Goal: Task Accomplishment & Management: Use online tool/utility

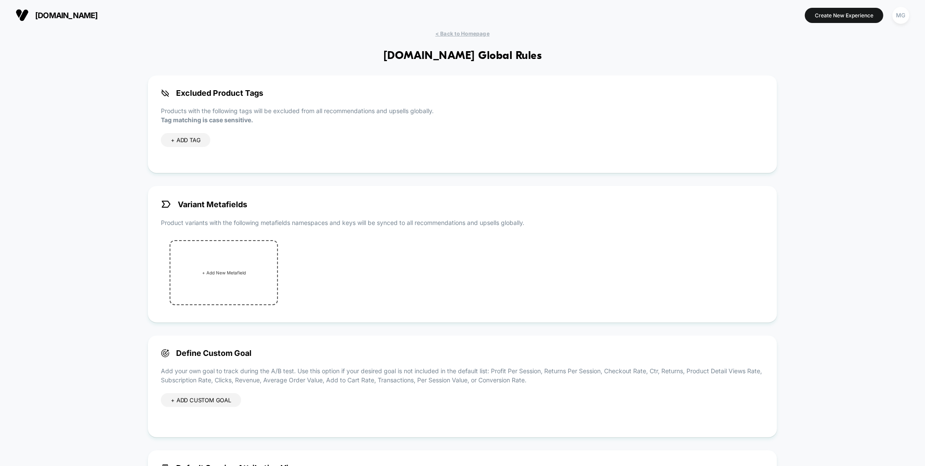
scroll to position [100, 0]
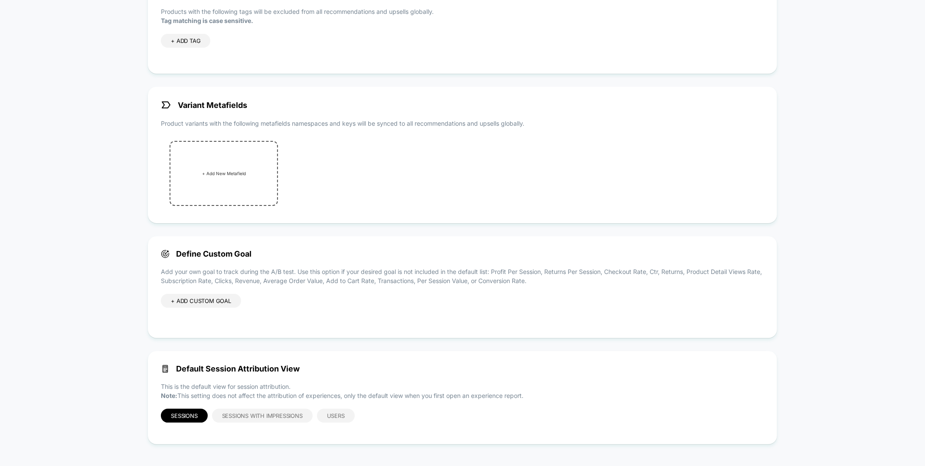
click at [188, 306] on div "+ ADD CUSTOM GOAL" at bounding box center [201, 301] width 80 height 14
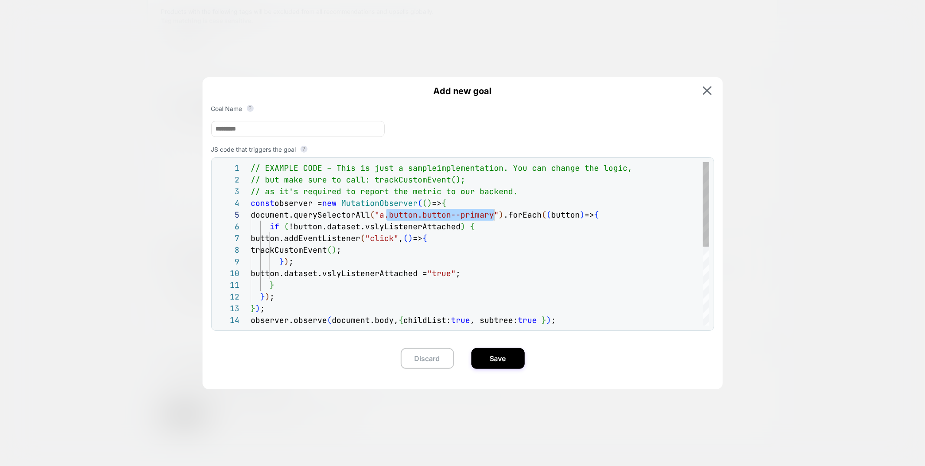
scroll to position [46, 248]
drag, startPoint x: 409, startPoint y: 221, endPoint x: 499, endPoint y: 214, distance: 90.1
click at [499, 214] on div "// EXAMPLE CODE – This is just a sample implementation. You can change the logi…" at bounding box center [480, 320] width 459 height 316
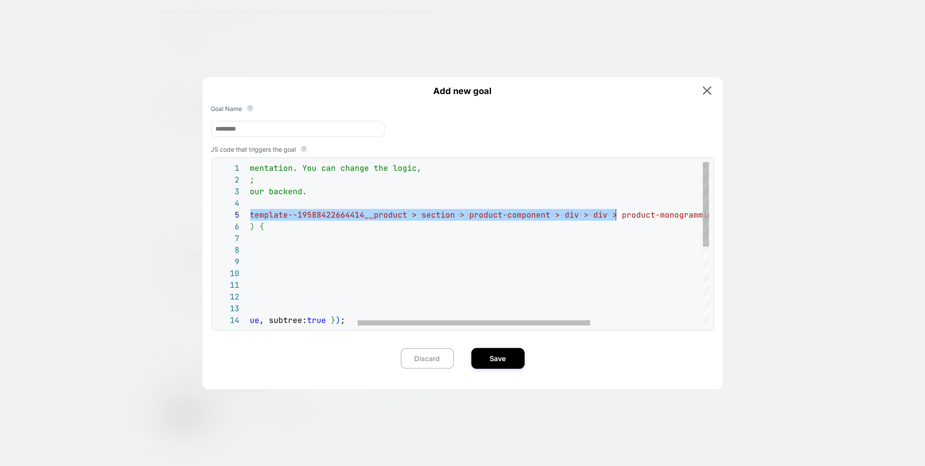
scroll to position [46, 580]
drag, startPoint x: 345, startPoint y: 216, endPoint x: 620, endPoint y: 220, distance: 275.1
click at [620, 220] on div "// EXAMPLE CODE – This is just a sample implementation. You can change the logi…" at bounding box center [485, 320] width 891 height 316
type textarea "**********"
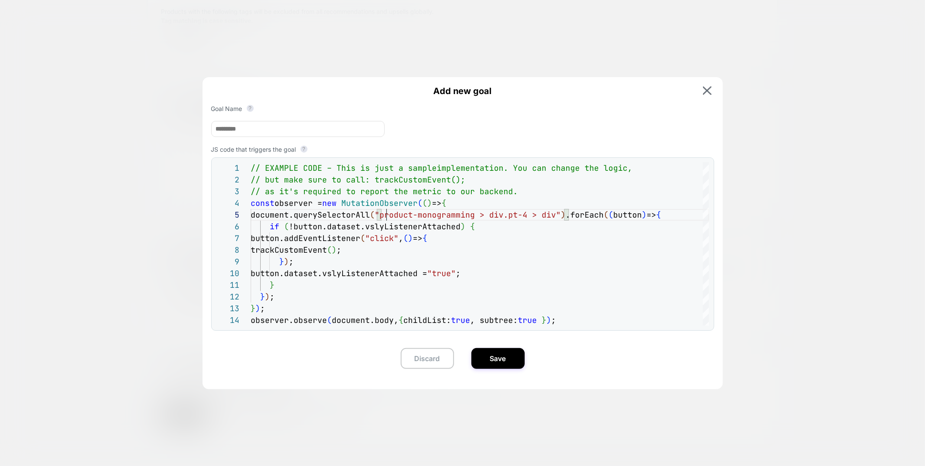
click at [249, 129] on input at bounding box center [298, 129] width 174 height 16
type input "**********"
click at [503, 358] on button "Save" at bounding box center [498, 358] width 53 height 21
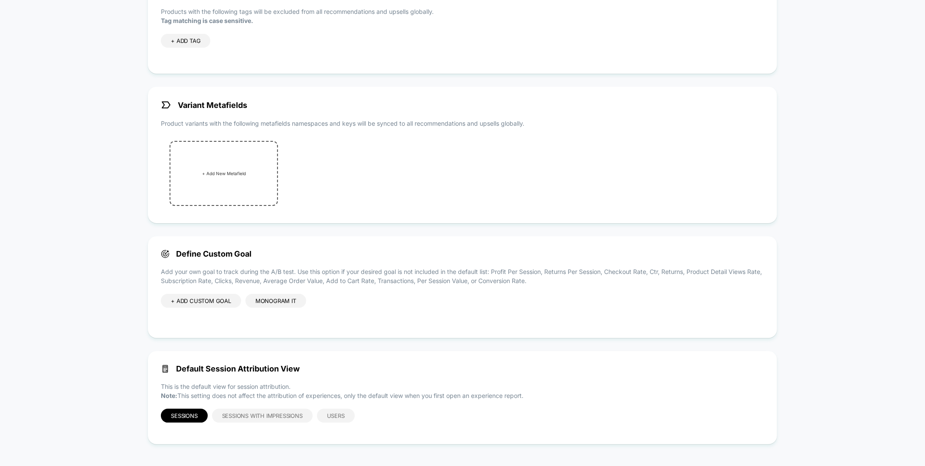
scroll to position [0, 0]
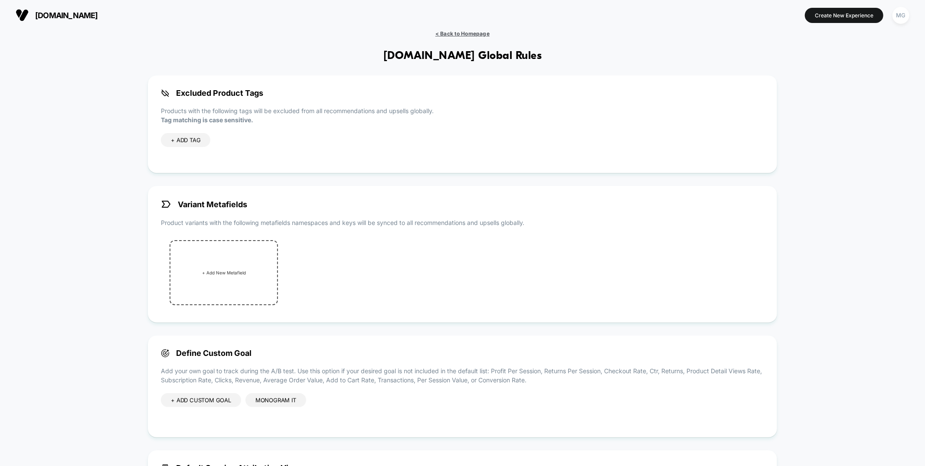
click at [485, 34] on span "< Back to Homepage" at bounding box center [463, 33] width 54 height 7
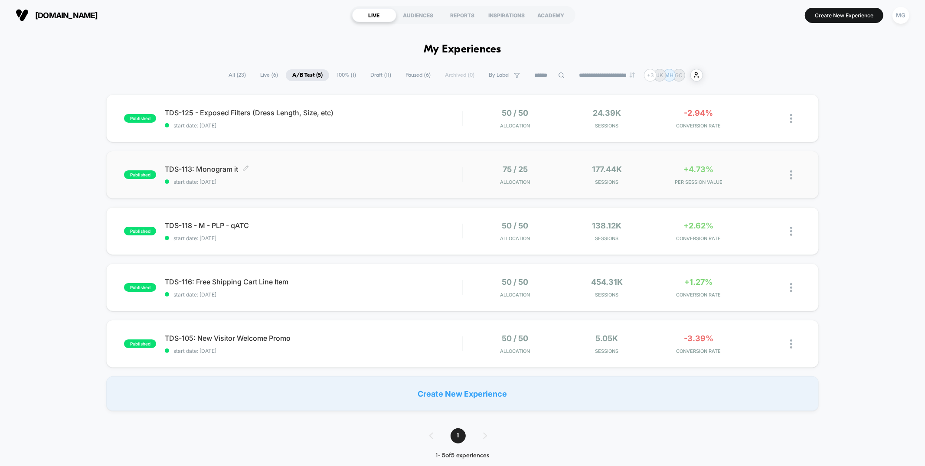
click at [358, 179] on span "start date: 9/2/2025" at bounding box center [313, 182] width 297 height 7
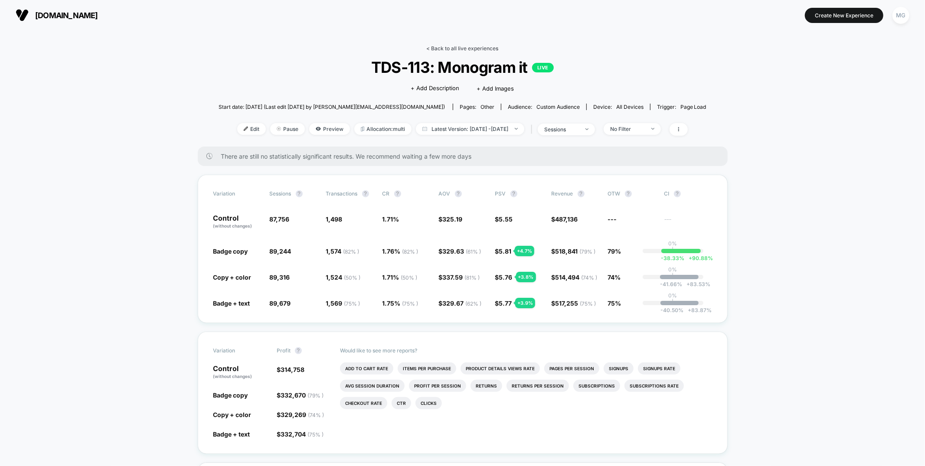
click at [472, 48] on link "< Back to all live experiences" at bounding box center [463, 48] width 72 height 7
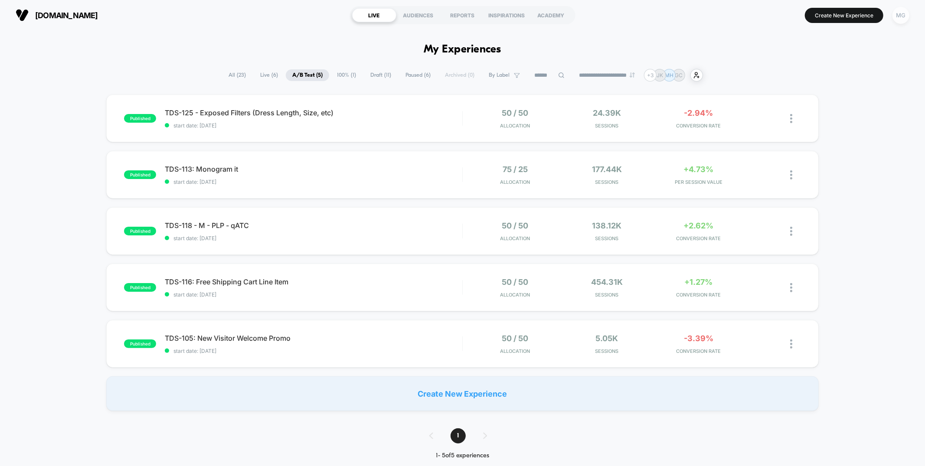
click at [905, 18] on div "MG" at bounding box center [901, 15] width 17 height 17
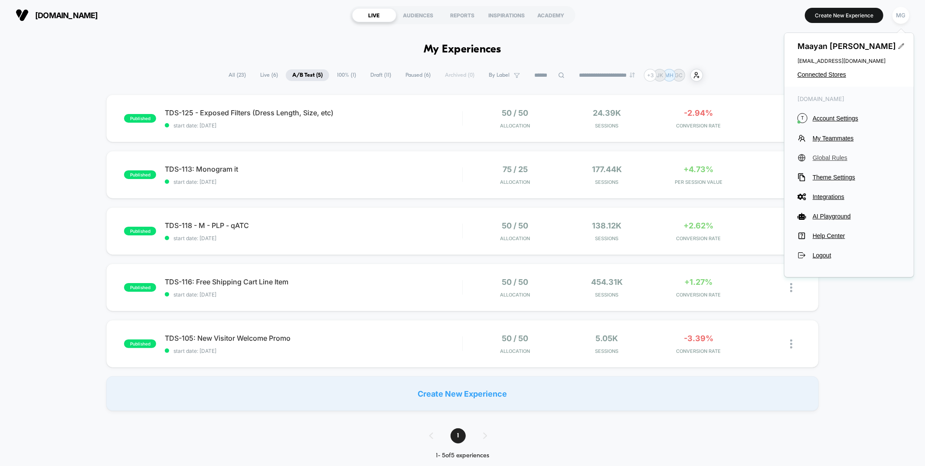
click at [820, 155] on span "Global Rules" at bounding box center [857, 157] width 88 height 7
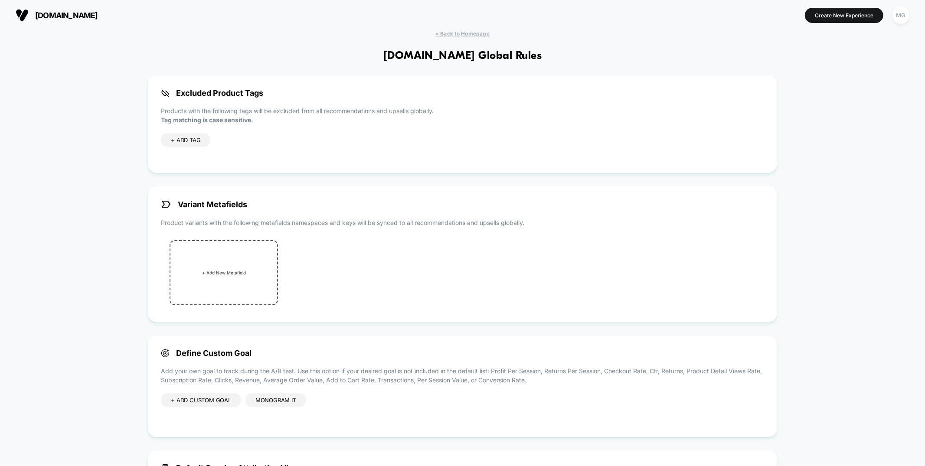
click at [205, 402] on div "+ ADD CUSTOM GOAL" at bounding box center [201, 401] width 80 height 14
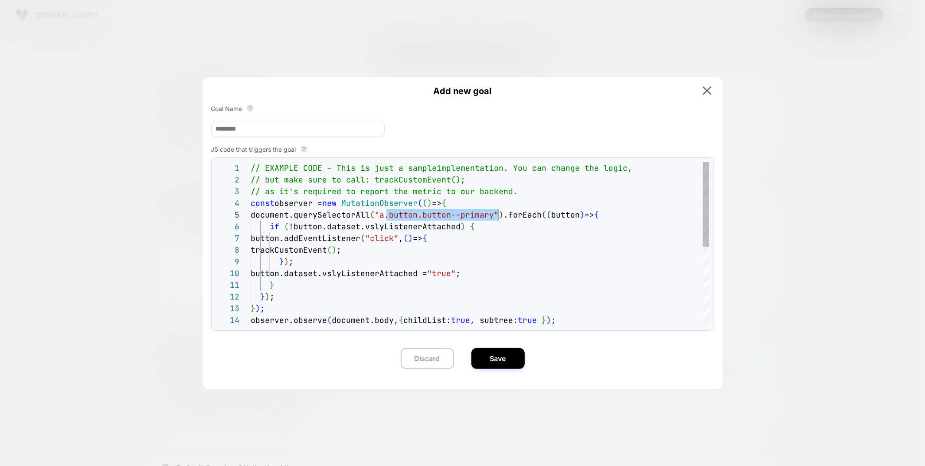
scroll to position [46, 248]
drag, startPoint x: 387, startPoint y: 217, endPoint x: 497, endPoint y: 218, distance: 110.6
click at [497, 218] on span ""a.button.button--primary"" at bounding box center [437, 215] width 124 height 10
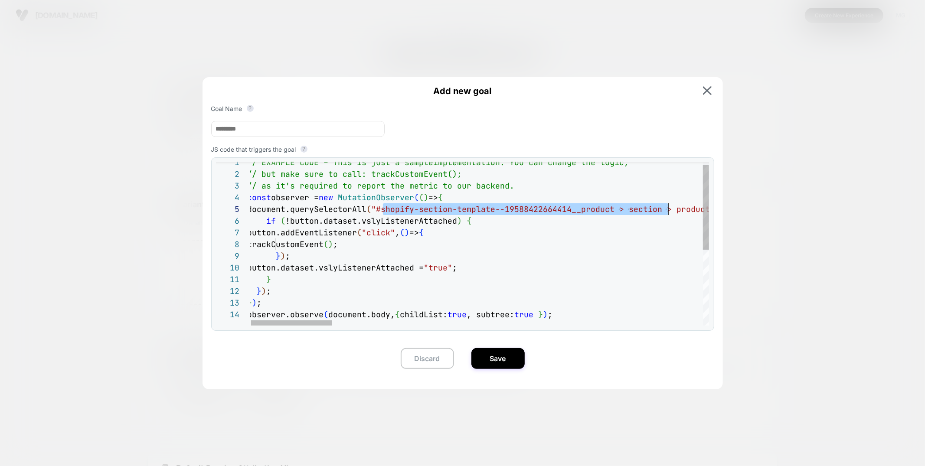
scroll to position [46, 426]
drag, startPoint x: 387, startPoint y: 217, endPoint x: 673, endPoint y: 212, distance: 285.6
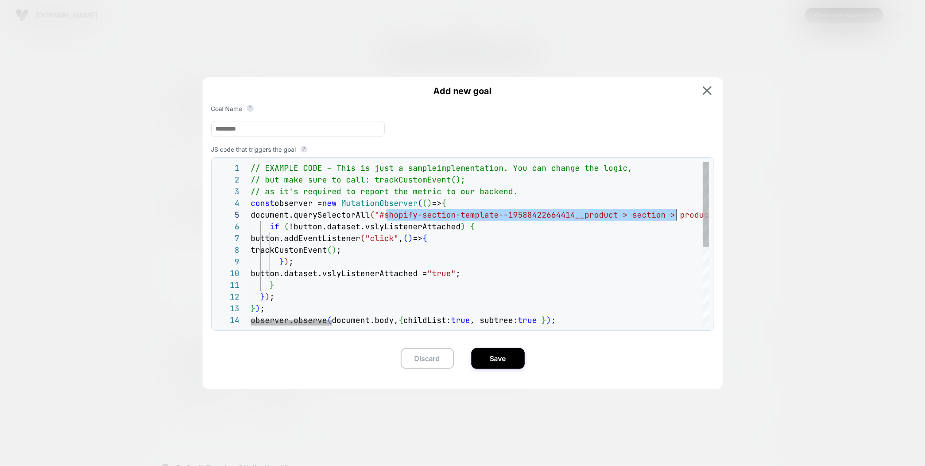
scroll to position [46, 136]
type textarea "**********"
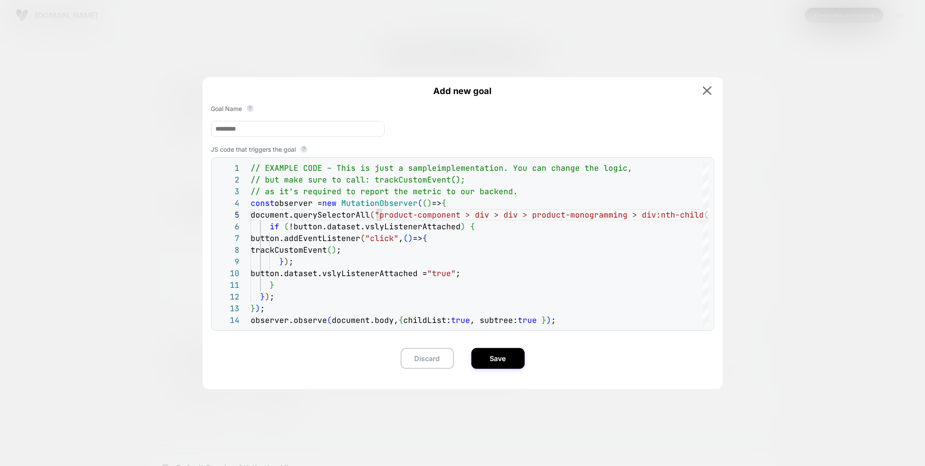
click at [242, 128] on input at bounding box center [298, 129] width 174 height 16
type input "**********"
click at [497, 350] on button "Save" at bounding box center [498, 358] width 53 height 21
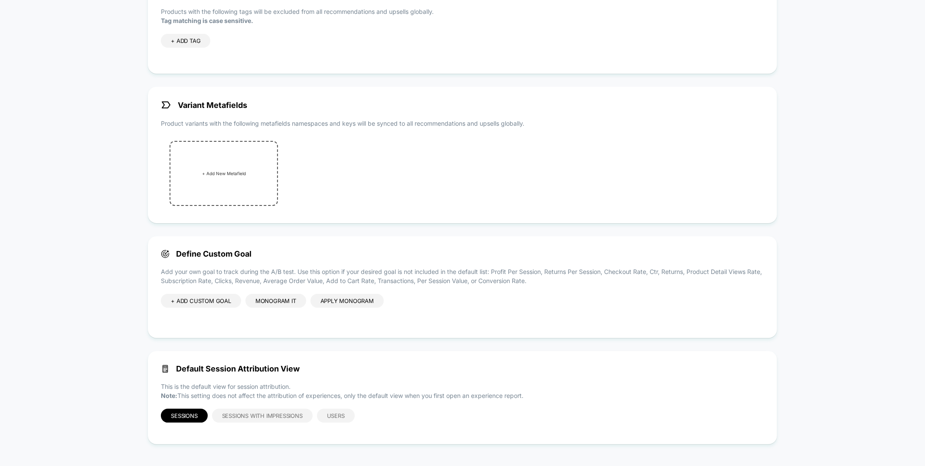
scroll to position [0, 0]
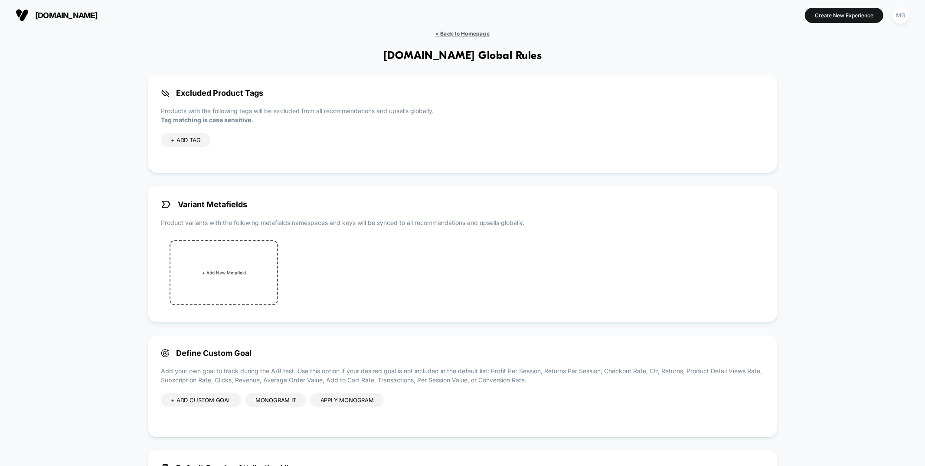
click at [466, 32] on span "< Back to Homepage" at bounding box center [463, 33] width 54 height 7
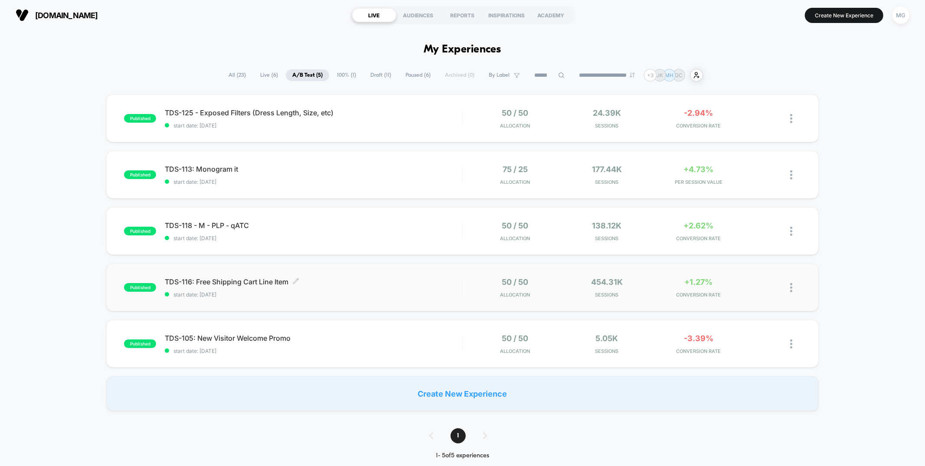
click at [407, 282] on span "TDS-116: Free Shipping Cart Line Item Click to edit experience details" at bounding box center [313, 282] width 297 height 9
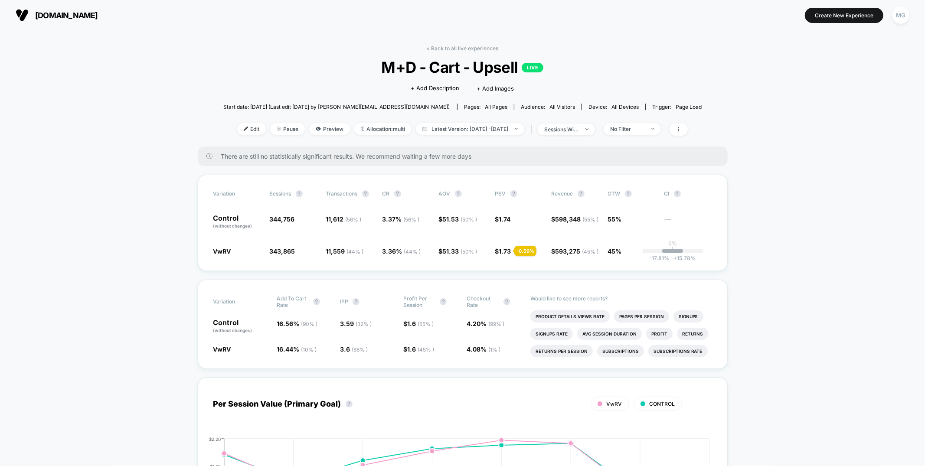
scroll to position [2063, 0]
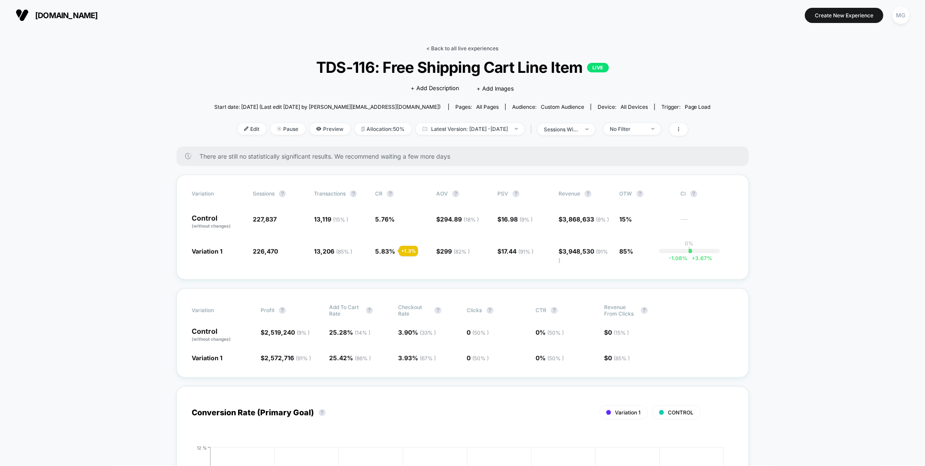
click at [463, 49] on link "< Back to all live experiences" at bounding box center [463, 48] width 72 height 7
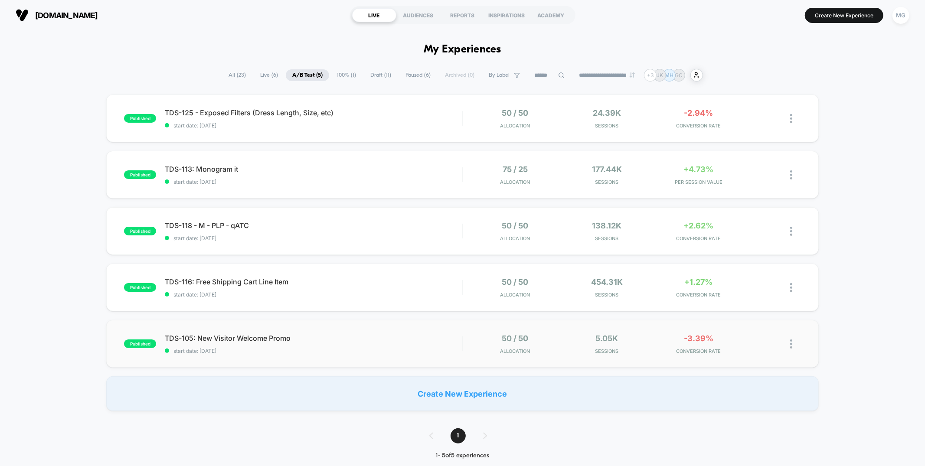
click at [375, 338] on span "TDS-105: New Visitor Welcome Promo" at bounding box center [313, 338] width 297 height 9
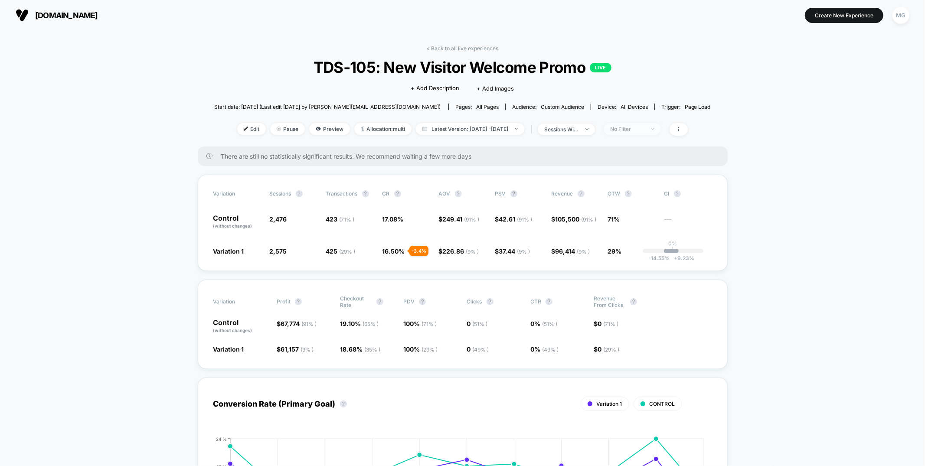
click at [645, 126] on div "No Filter" at bounding box center [627, 129] width 35 height 7
click at [651, 155] on div "Mobile Visitors ? Desktop Visitors ? Returning Visitors ? New Visitors ? No Fil…" at bounding box center [644, 209] width 106 height 132
click at [648, 162] on span "Mobile Visitors" at bounding box center [640, 161] width 42 height 7
click at [638, 259] on button "Save" at bounding box center [644, 255] width 79 height 14
click at [641, 126] on div "Mobile" at bounding box center [627, 129] width 35 height 7
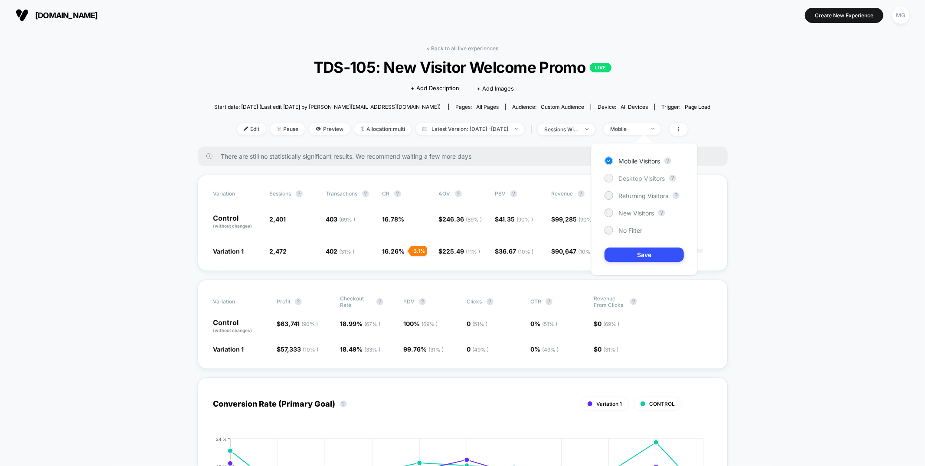
click at [638, 174] on div "Desktop Visitors" at bounding box center [635, 178] width 60 height 9
click at [650, 253] on button "Save" at bounding box center [644, 255] width 79 height 14
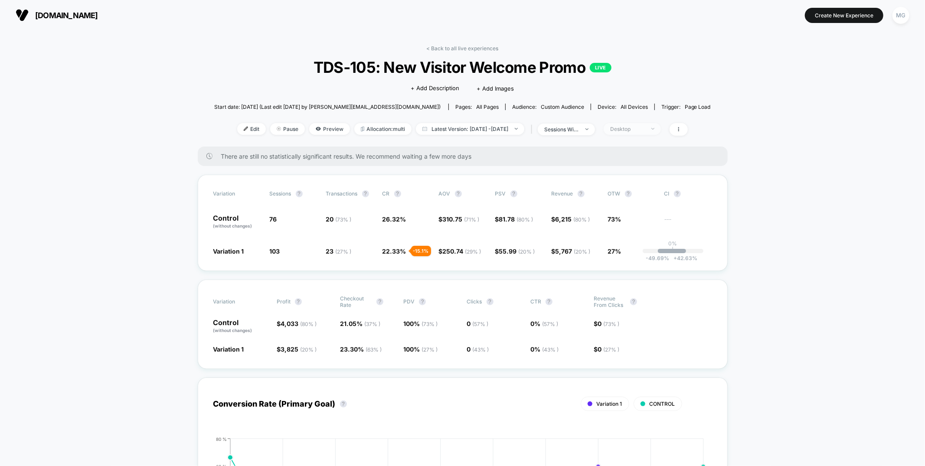
click at [638, 128] on div "Desktop" at bounding box center [627, 129] width 35 height 7
click at [627, 213] on span "New Visitors" at bounding box center [637, 213] width 36 height 7
click at [619, 251] on button "Save" at bounding box center [644, 255] width 79 height 14
click at [637, 126] on div "New Visitors" at bounding box center [627, 129] width 35 height 7
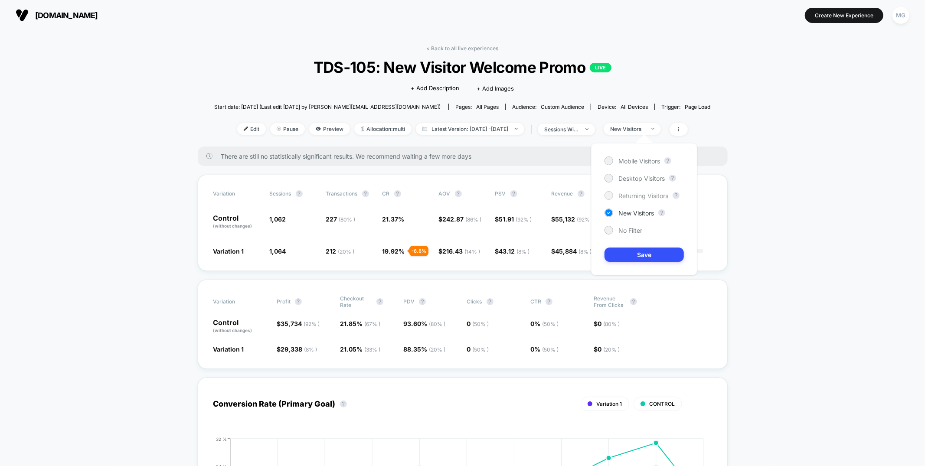
click at [628, 196] on span "Returning Visitors" at bounding box center [644, 195] width 50 height 7
click at [632, 256] on button "Save" at bounding box center [644, 255] width 79 height 14
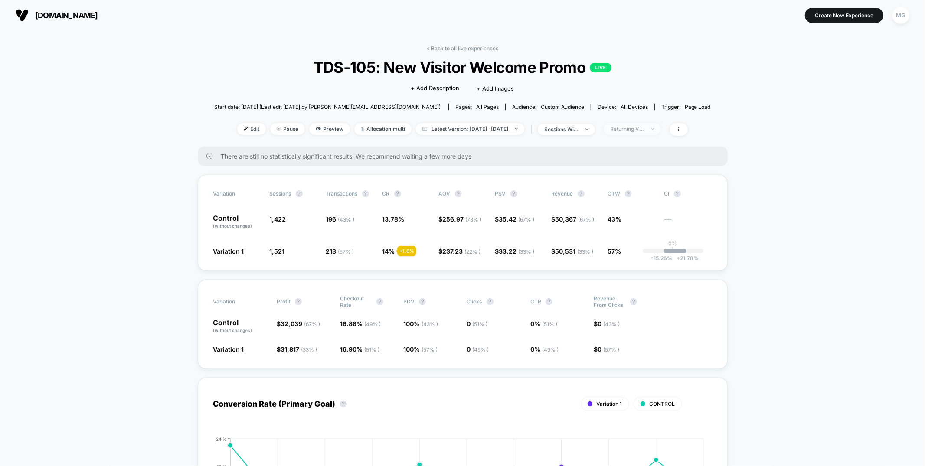
click at [661, 131] on span "Returning Visitors" at bounding box center [632, 129] width 57 height 12
click at [625, 233] on span "No Filter" at bounding box center [631, 230] width 24 height 7
click at [630, 254] on button "Save" at bounding box center [644, 255] width 79 height 14
click at [460, 49] on link "< Back to all live experiences" at bounding box center [463, 48] width 72 height 7
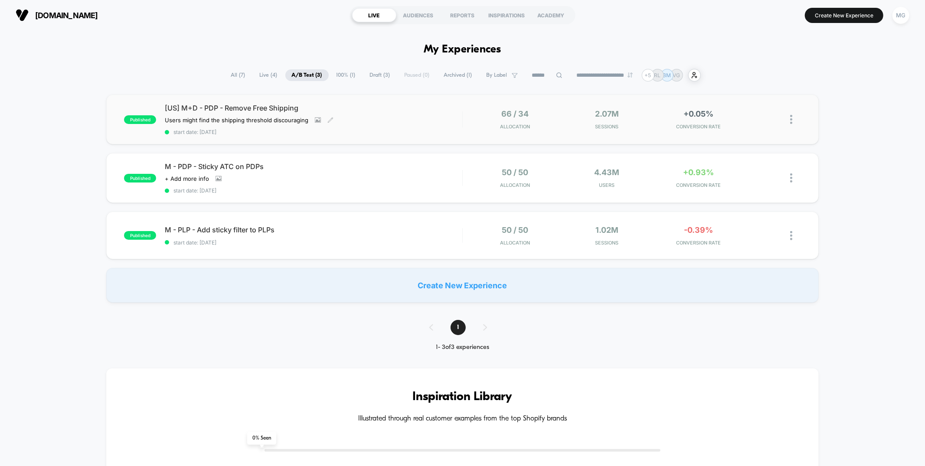
click at [404, 123] on div "[US] M+D - PDP - Remove Free Shipping Users might find the shipping threshold d…" at bounding box center [313, 120] width 297 height 32
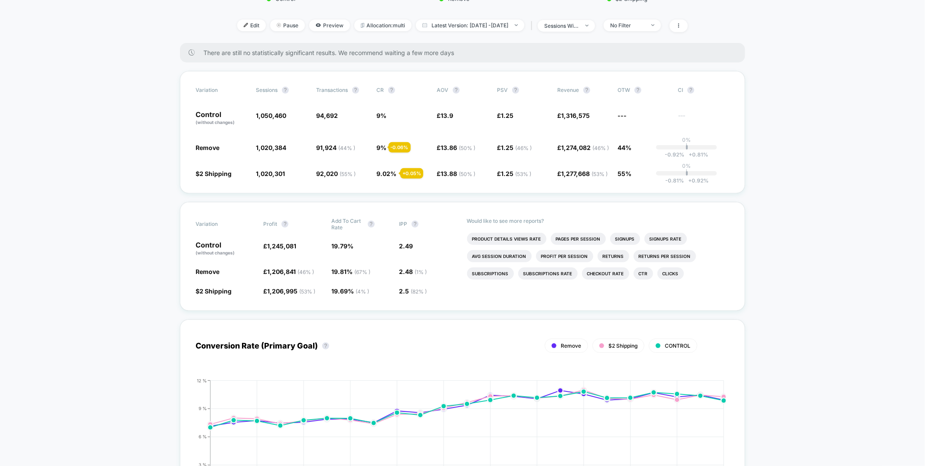
scroll to position [264, 0]
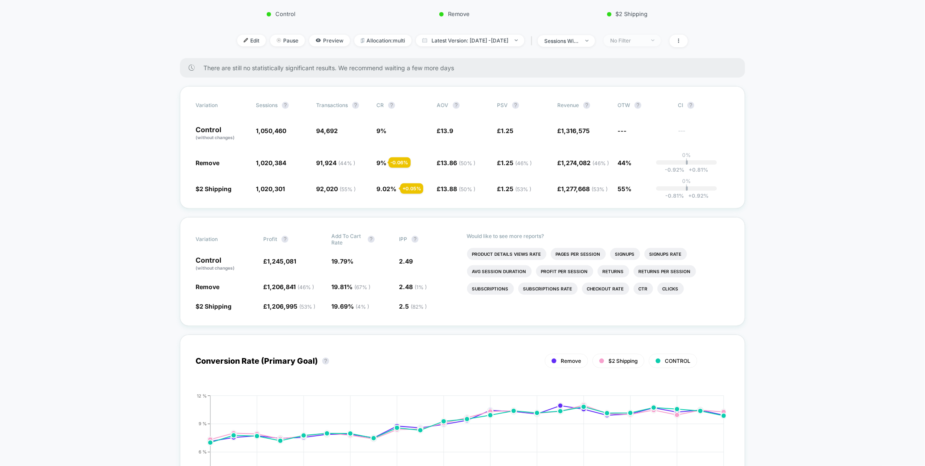
click at [642, 37] on div "No Filter" at bounding box center [627, 40] width 35 height 7
click at [642, 123] on span "New Visitors" at bounding box center [638, 124] width 36 height 7
click at [636, 166] on button "Save" at bounding box center [645, 166] width 79 height 14
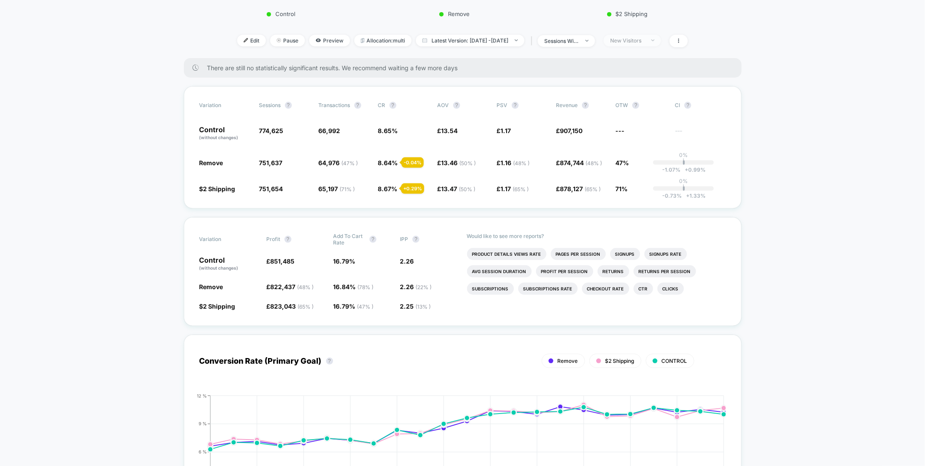
click at [645, 38] on div "New Visitors" at bounding box center [627, 40] width 35 height 7
click at [637, 69] on span "Mobile Visitors" at bounding box center [641, 72] width 42 height 7
drag, startPoint x: 622, startPoint y: 176, endPoint x: 625, endPoint y: 170, distance: 7.4
click at [623, 175] on div "Mobile Visitors ? Desktop Visitors ? Returning Visitors ? New Visitors ? No Fil…" at bounding box center [645, 120] width 106 height 132
click at [625, 169] on button "Save" at bounding box center [645, 166] width 79 height 14
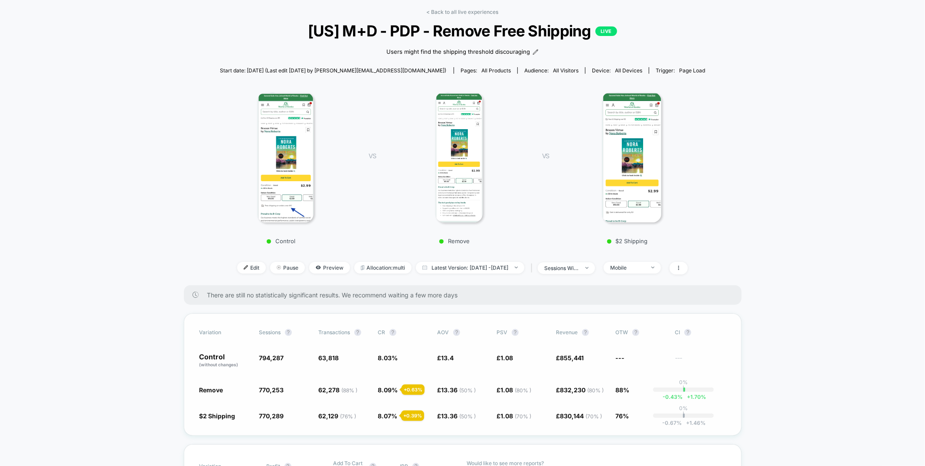
scroll to position [33, 0]
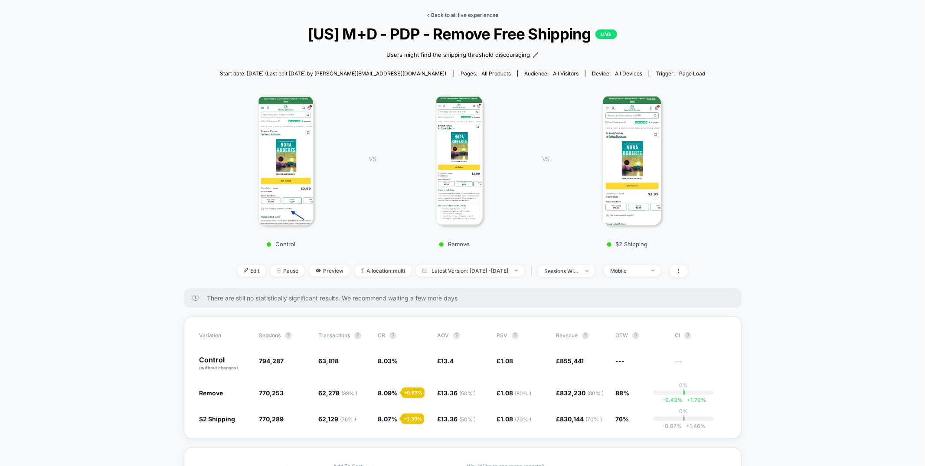
click at [448, 14] on link "< Back to all live experiences" at bounding box center [463, 15] width 72 height 7
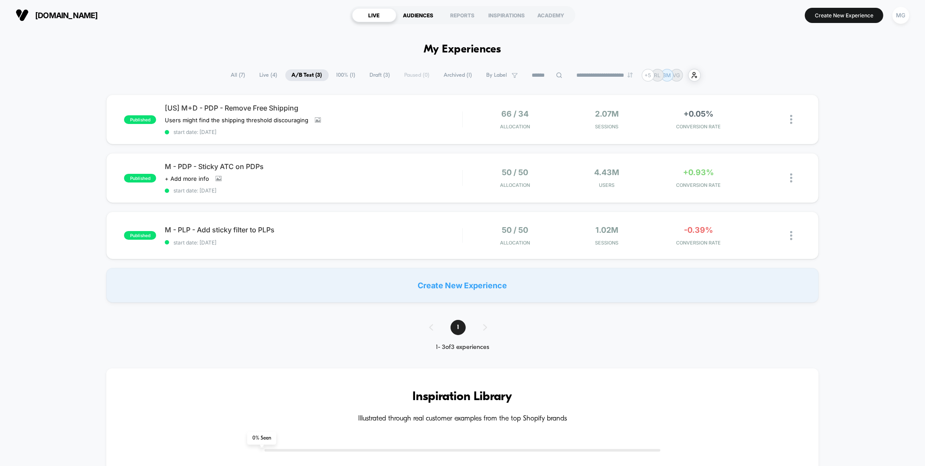
click at [439, 19] on div "AUDIENCES" at bounding box center [419, 15] width 44 height 14
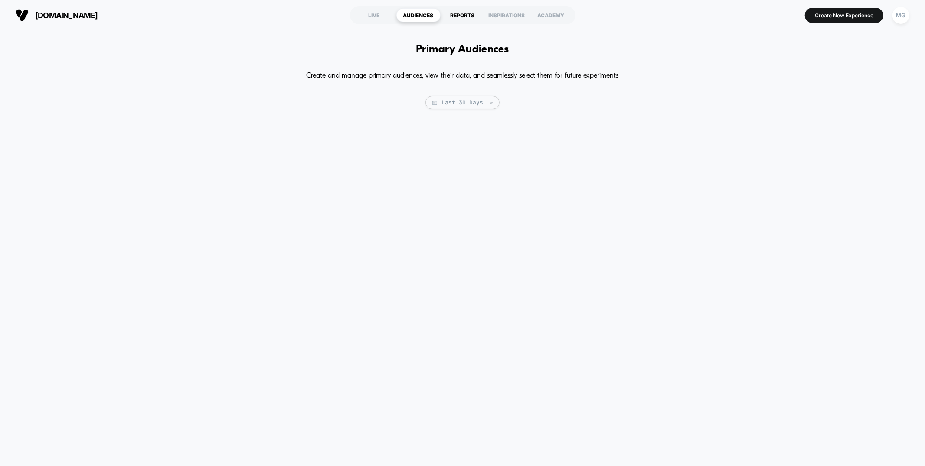
click at [460, 14] on div "REPORTS" at bounding box center [463, 15] width 44 height 14
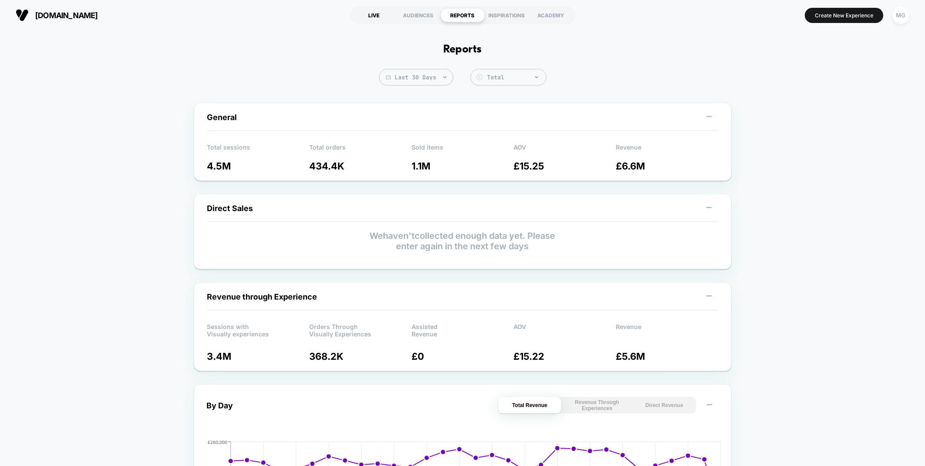
click at [390, 14] on div "LIVE" at bounding box center [374, 15] width 44 height 14
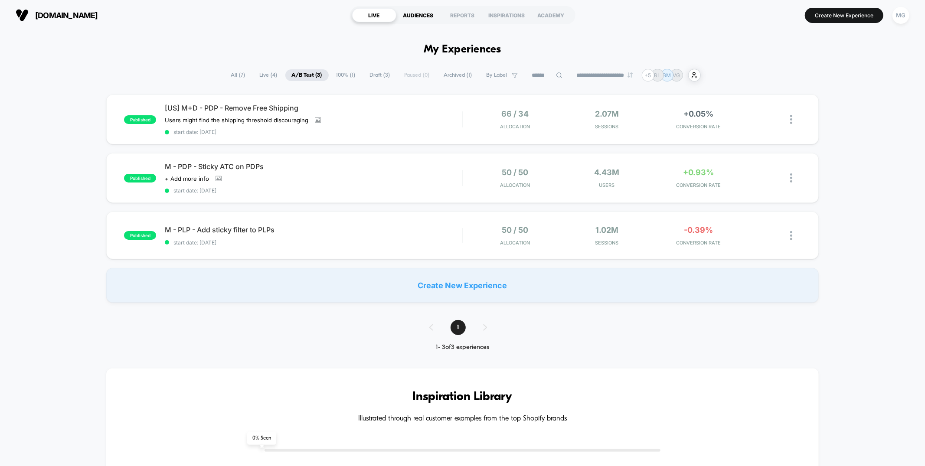
click at [417, 12] on div "AUDIENCES" at bounding box center [419, 15] width 44 height 14
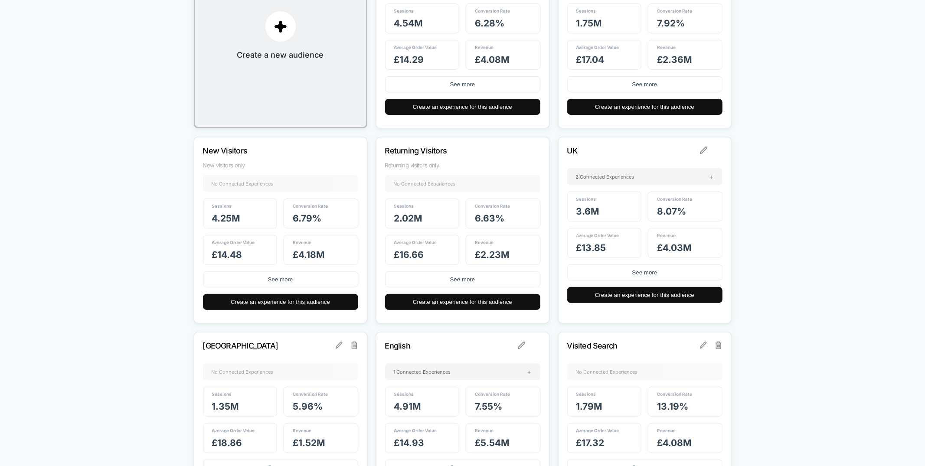
scroll to position [279, 0]
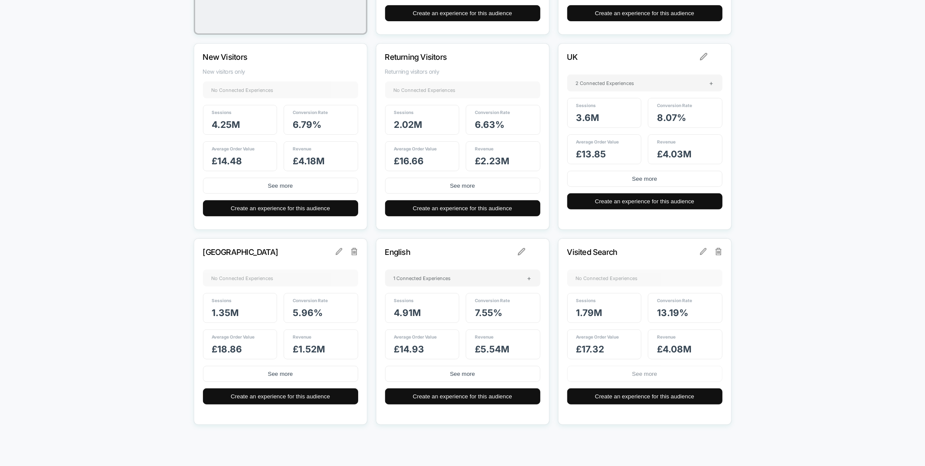
click at [607, 377] on button "See more" at bounding box center [645, 374] width 155 height 16
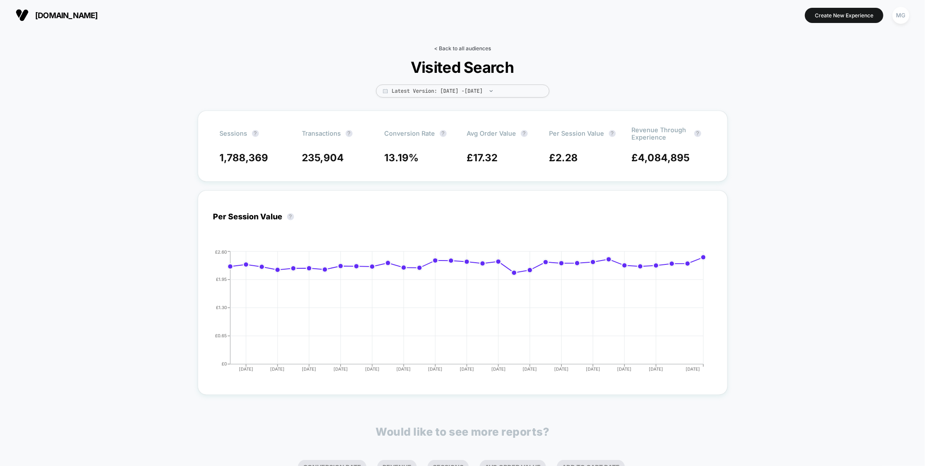
click at [489, 48] on link "< Back to all audiences" at bounding box center [462, 48] width 57 height 7
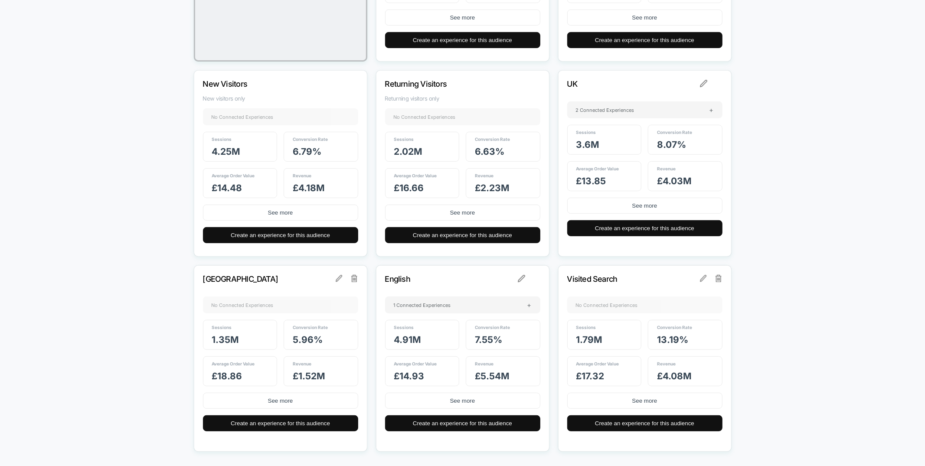
scroll to position [285, 0]
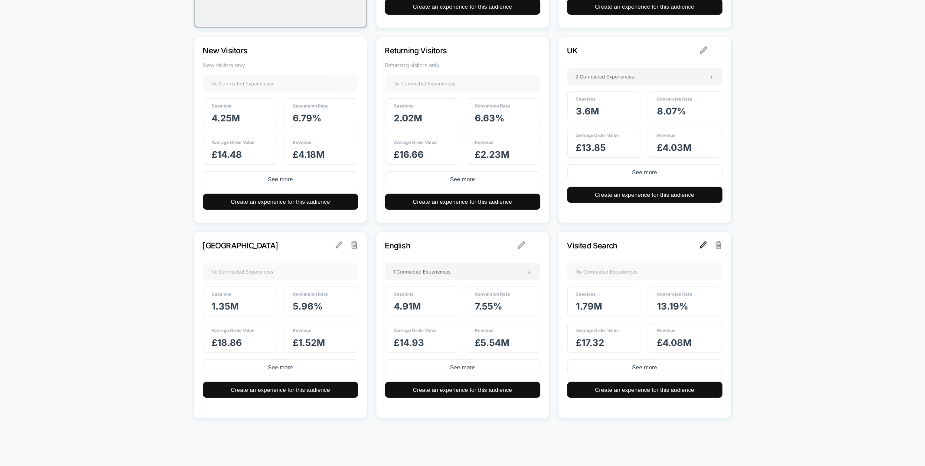
click at [704, 244] on img at bounding box center [703, 245] width 7 height 7
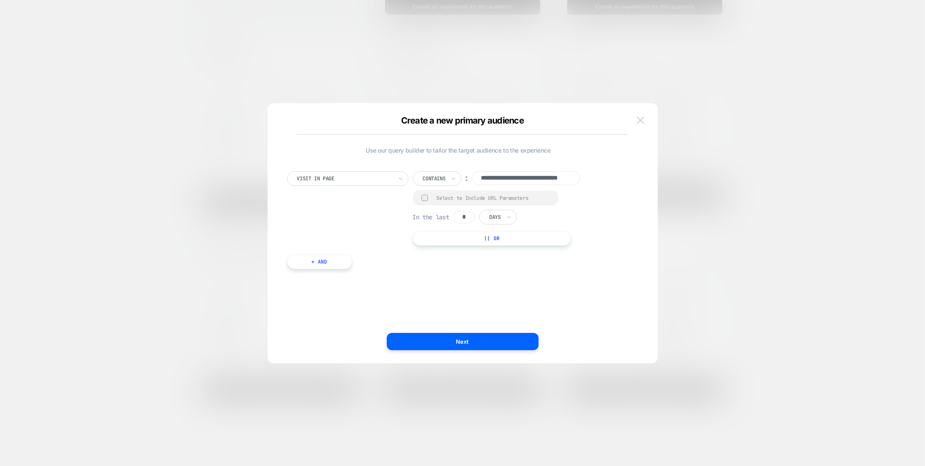
scroll to position [0, 0]
click at [641, 120] on img at bounding box center [641, 120] width 8 height 7
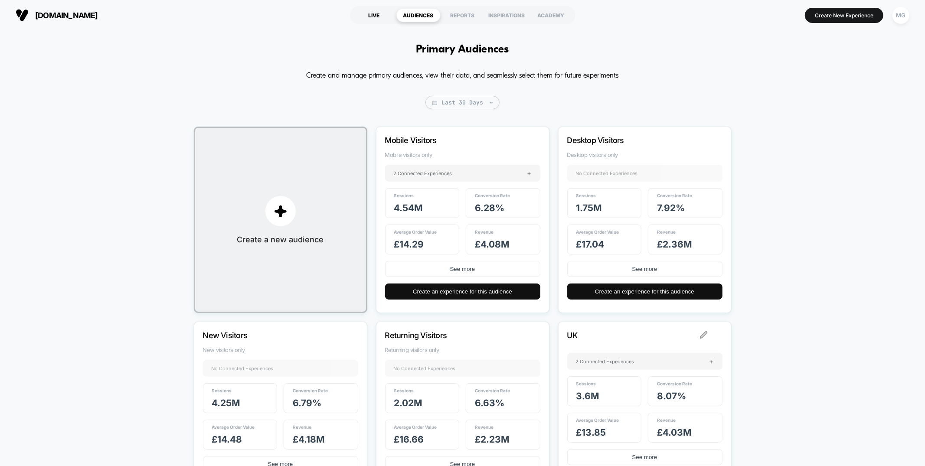
click at [380, 20] on div "LIVE" at bounding box center [374, 15] width 44 height 14
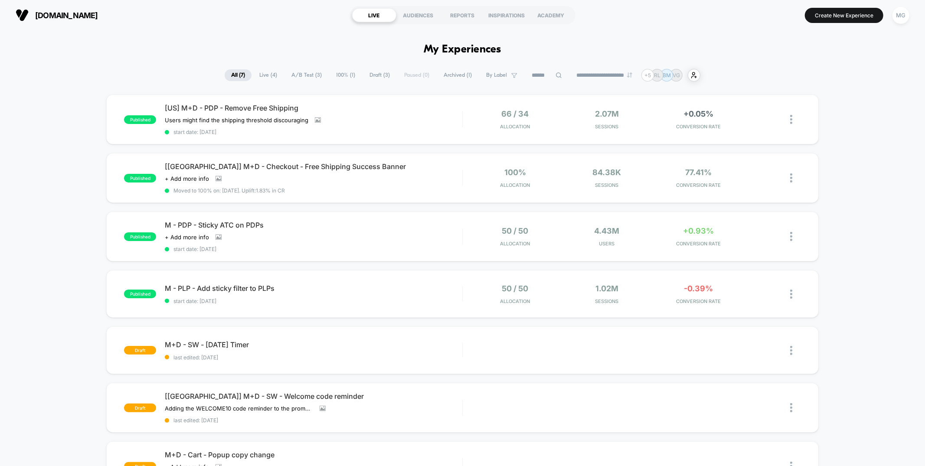
click at [309, 75] on span "A/B Test ( 3 )" at bounding box center [306, 75] width 43 height 12
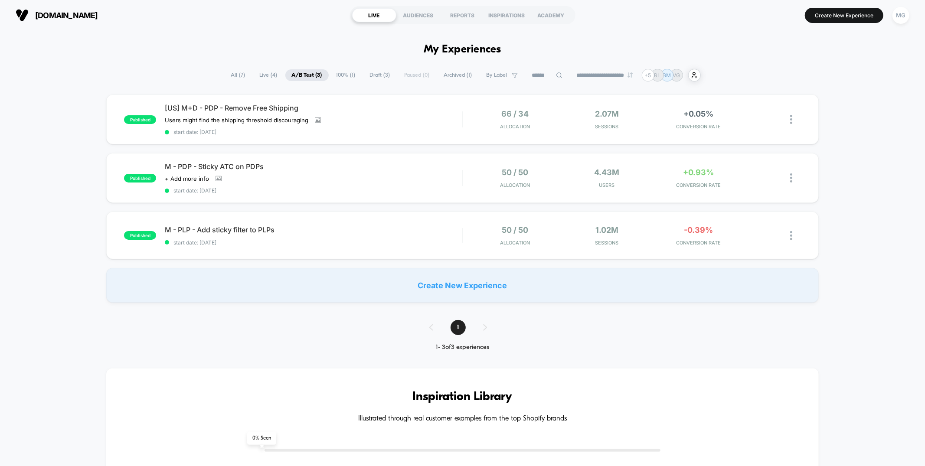
click at [373, 76] on span "Draft ( 3 )" at bounding box center [380, 75] width 33 height 12
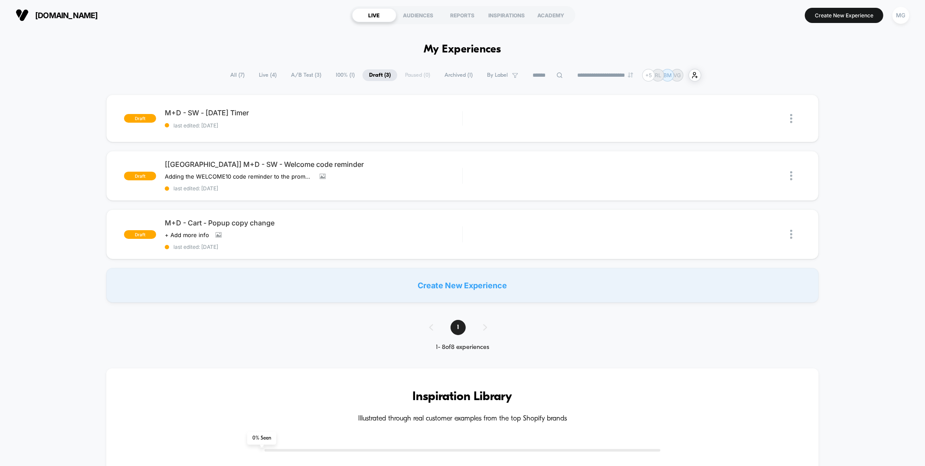
click at [305, 77] on span "A/B Test ( 3 )" at bounding box center [306, 75] width 43 height 12
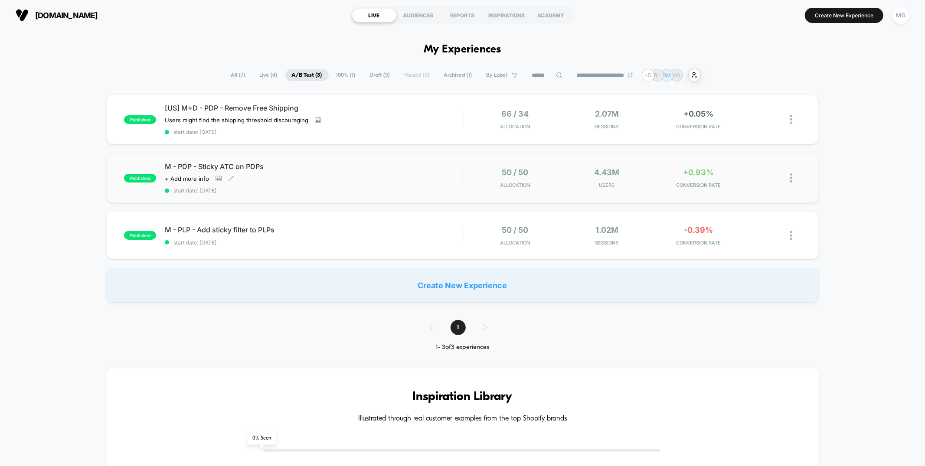
click at [290, 187] on span "start date: [DATE]" at bounding box center [313, 190] width 297 height 7
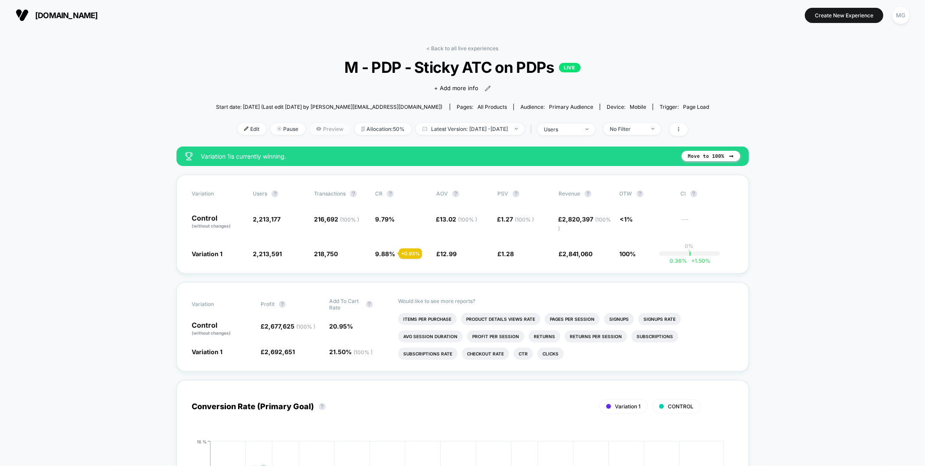
click at [319, 128] on span "Preview" at bounding box center [330, 129] width 41 height 12
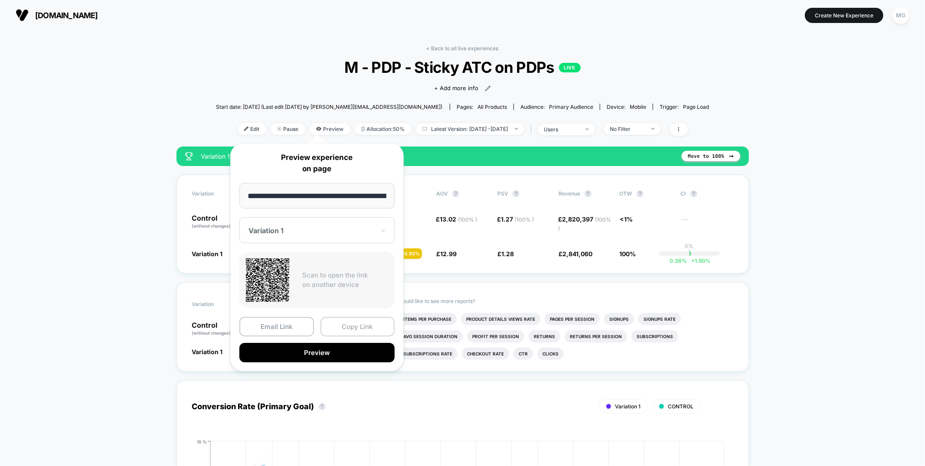
click at [345, 328] on button "Copy Link" at bounding box center [358, 327] width 75 height 20
